Goal: Check status: Check status

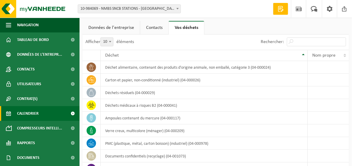
click at [50, 113] on link "Calendrier" at bounding box center [40, 113] width 80 height 15
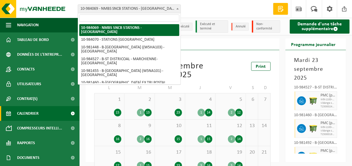
click at [179, 7] on span at bounding box center [178, 9] width 6 height 8
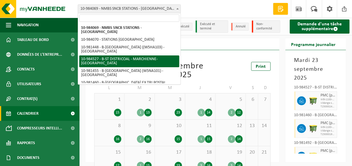
select select "163914"
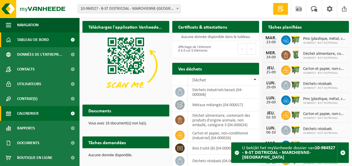
click at [29, 114] on span "Calendrier" at bounding box center [28, 113] width 22 height 15
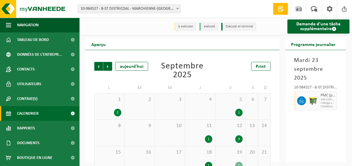
click at [178, 9] on b at bounding box center [178, 8] width 2 height 1
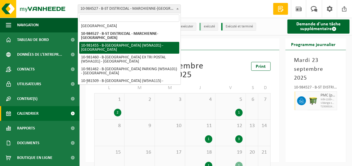
scroll to position [29, 0]
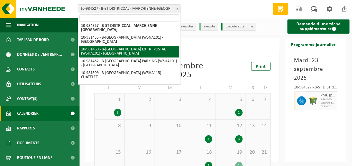
select select "161981"
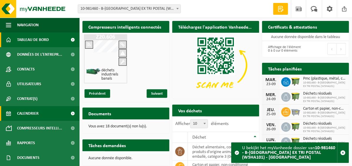
click at [51, 111] on link "Calendrier" at bounding box center [40, 113] width 80 height 15
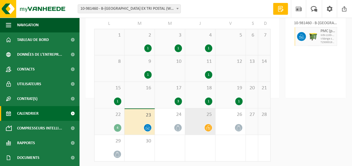
scroll to position [66, 0]
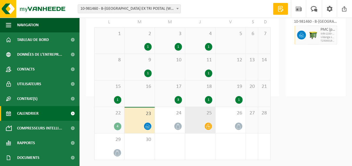
click at [208, 129] on icon at bounding box center [208, 126] width 5 height 5
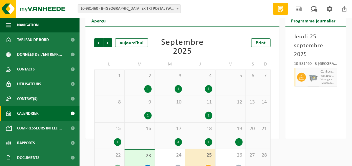
scroll to position [0, 0]
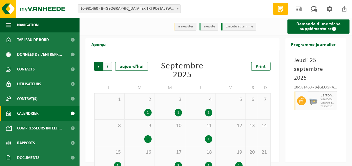
click at [108, 67] on span "Suivant" at bounding box center [107, 66] width 9 height 9
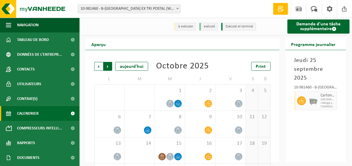
click at [98, 66] on span "Précédent" at bounding box center [98, 66] width 9 height 9
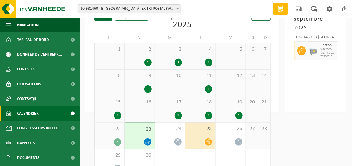
scroll to position [59, 0]
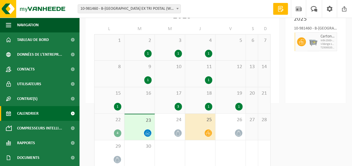
click at [208, 106] on div "1" at bounding box center [208, 107] width 7 height 8
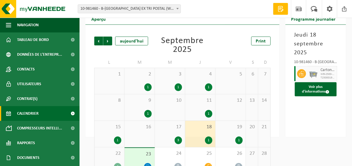
scroll to position [0, 0]
